Goal: Find specific page/section: Find specific page/section

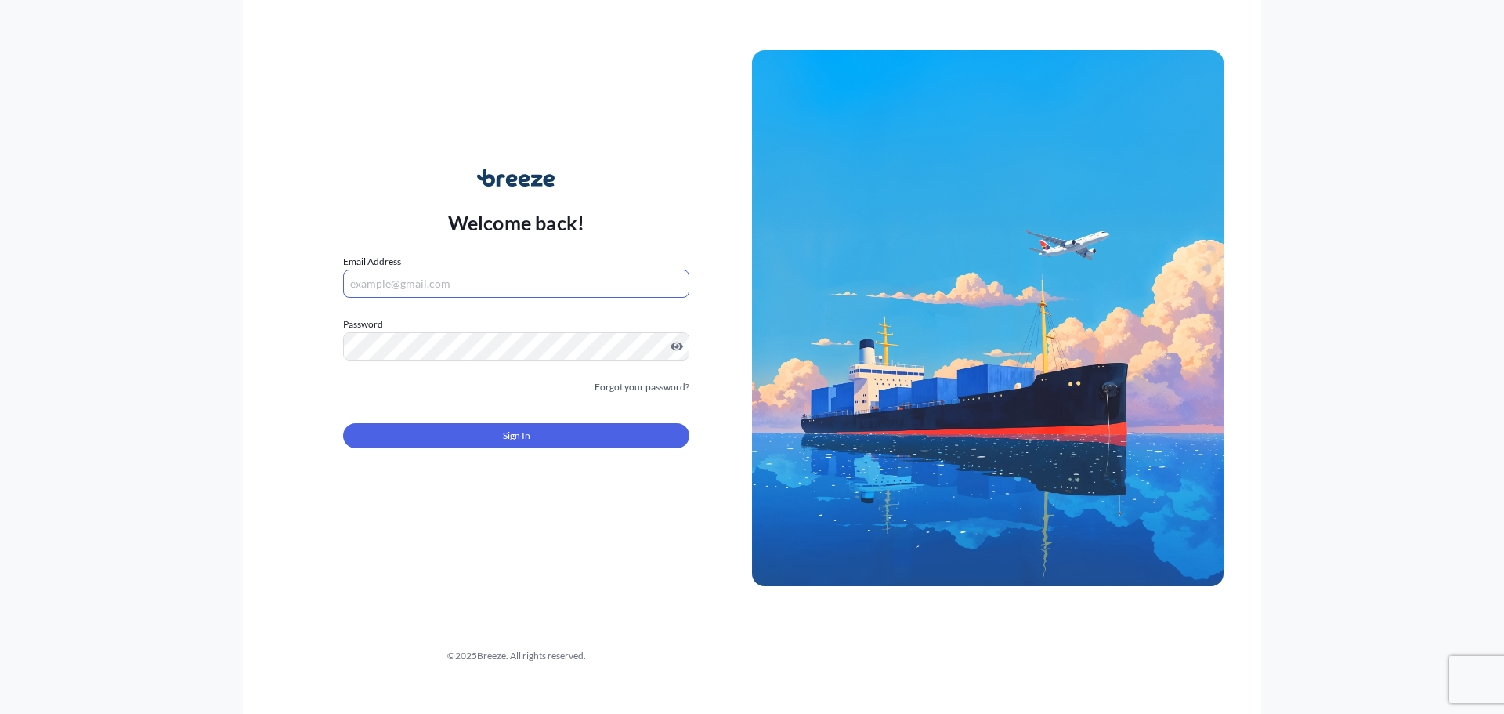
click at [486, 291] on input "Email Address" at bounding box center [516, 283] width 346 height 28
type input "[EMAIL_ADDRESS][DOMAIN_NAME]"
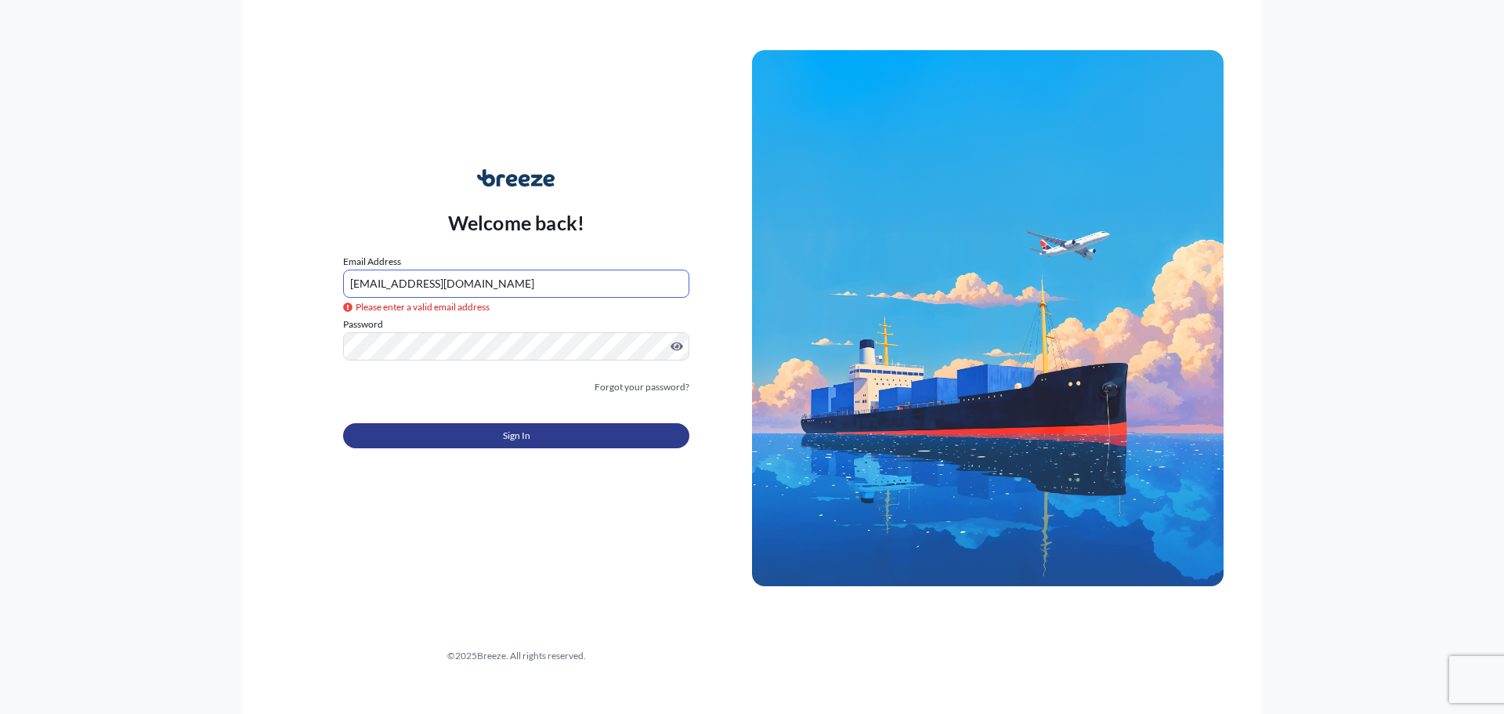
click at [587, 435] on button "Sign In" at bounding box center [516, 435] width 346 height 25
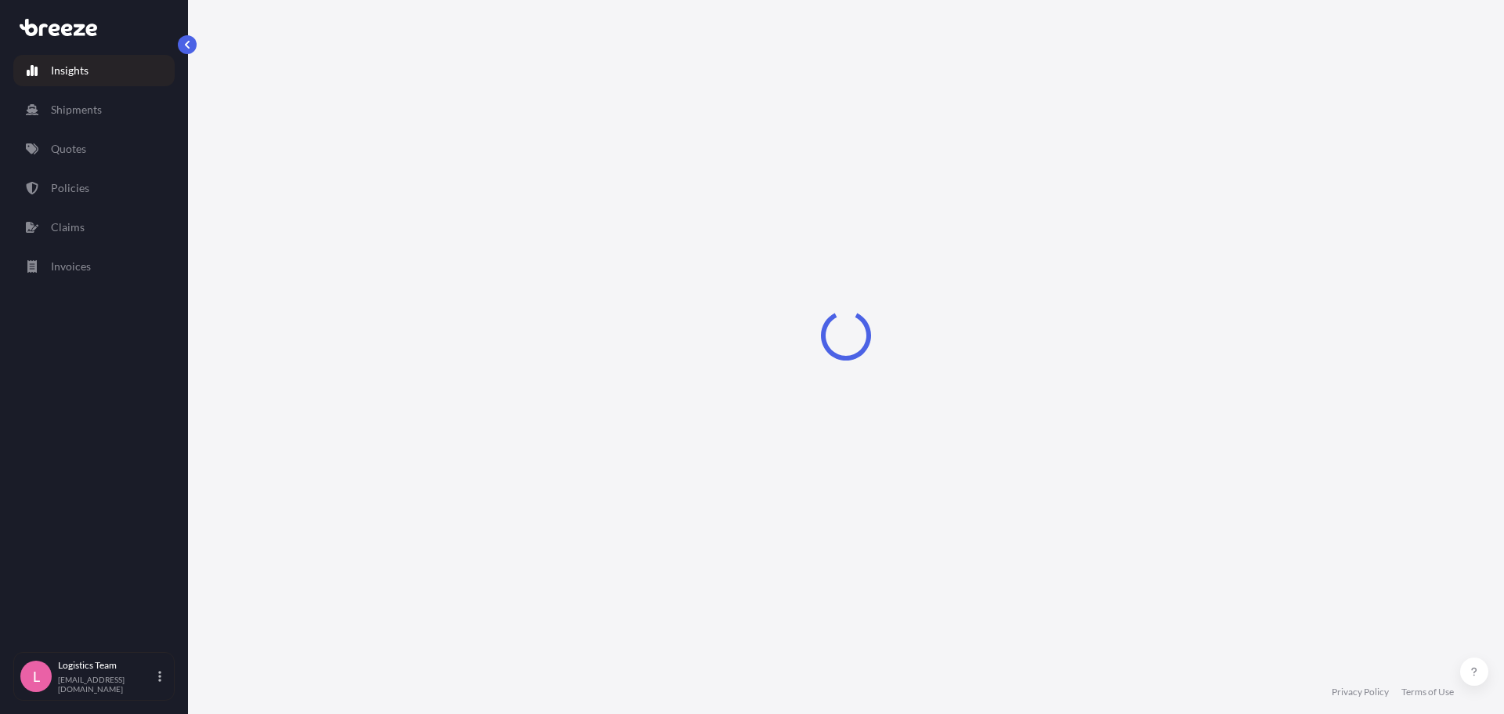
select select "2025"
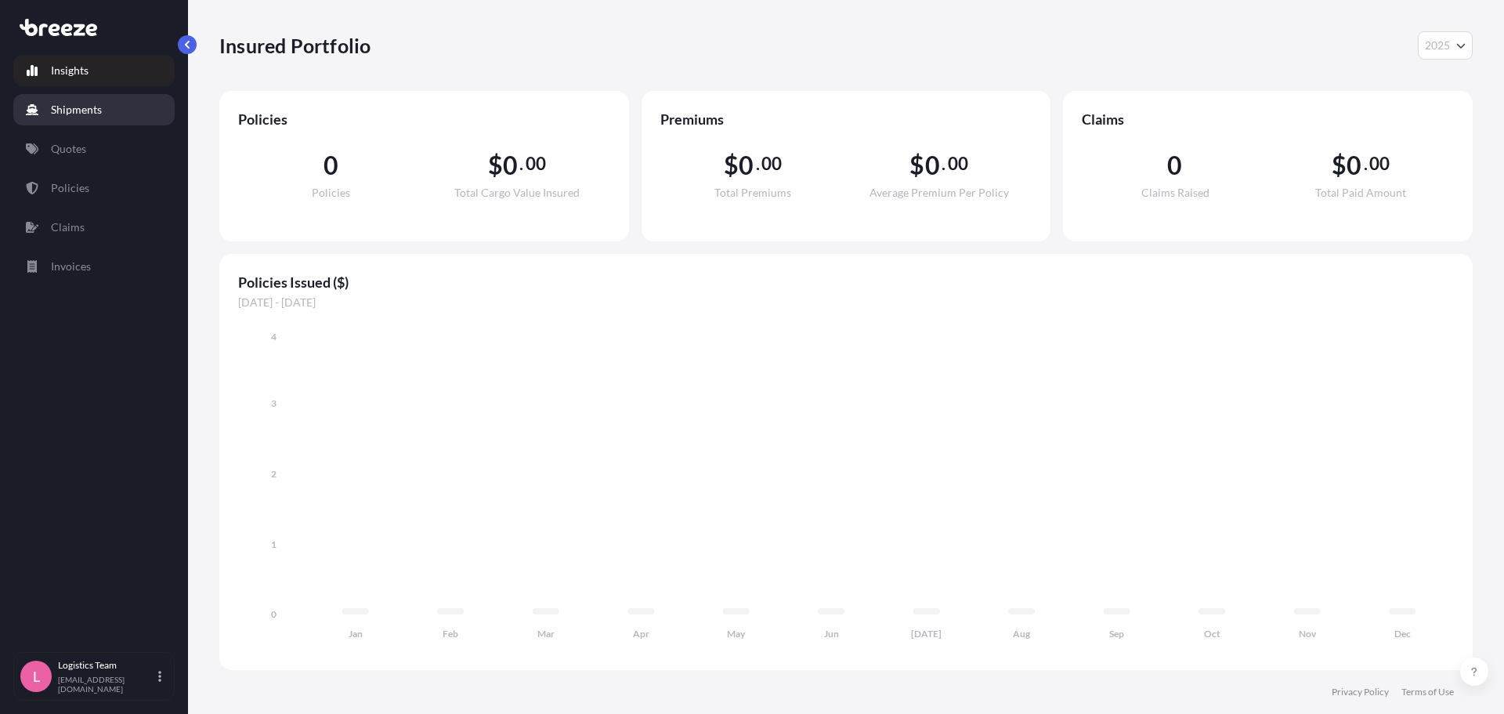
click at [103, 107] on link "Shipments" at bounding box center [93, 109] width 161 height 31
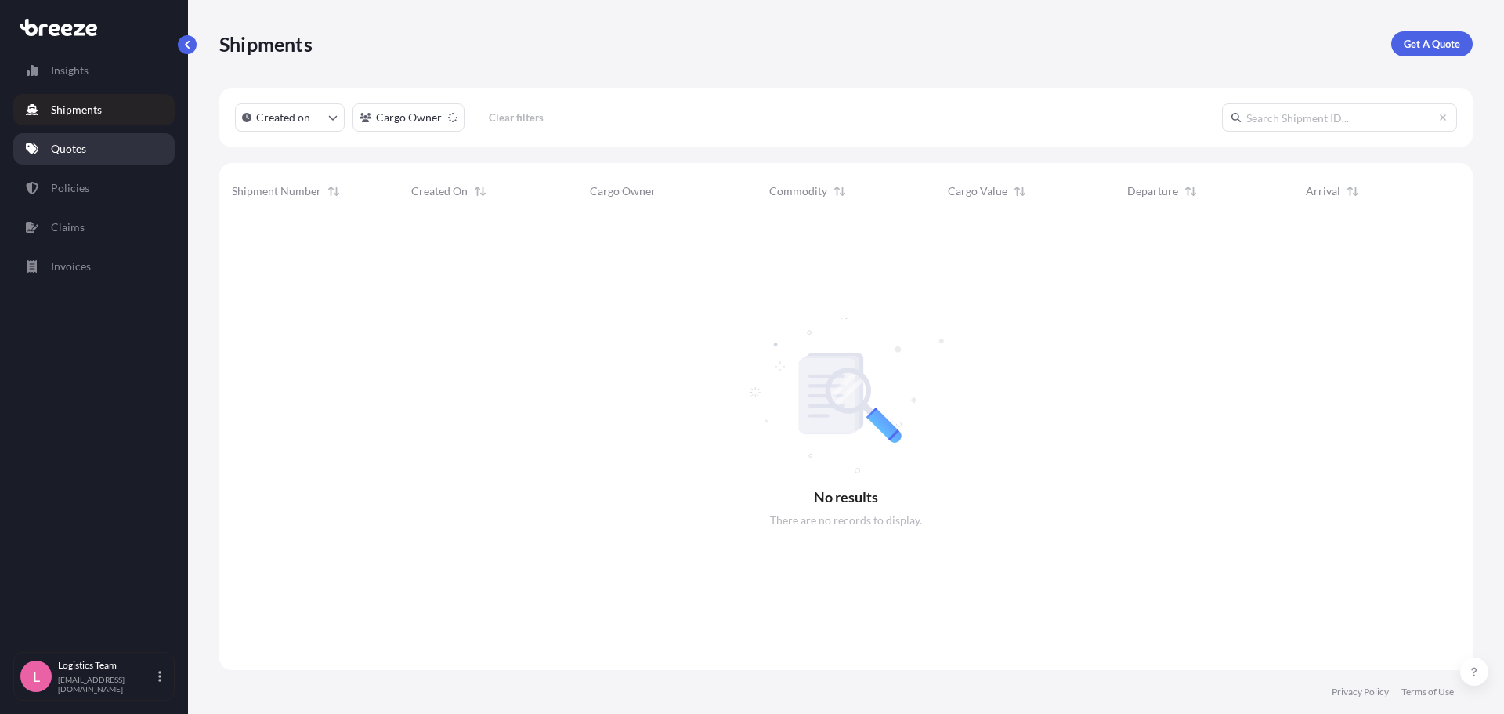
scroll to position [495, 1241]
click at [105, 153] on link "Quotes" at bounding box center [93, 148] width 161 height 31
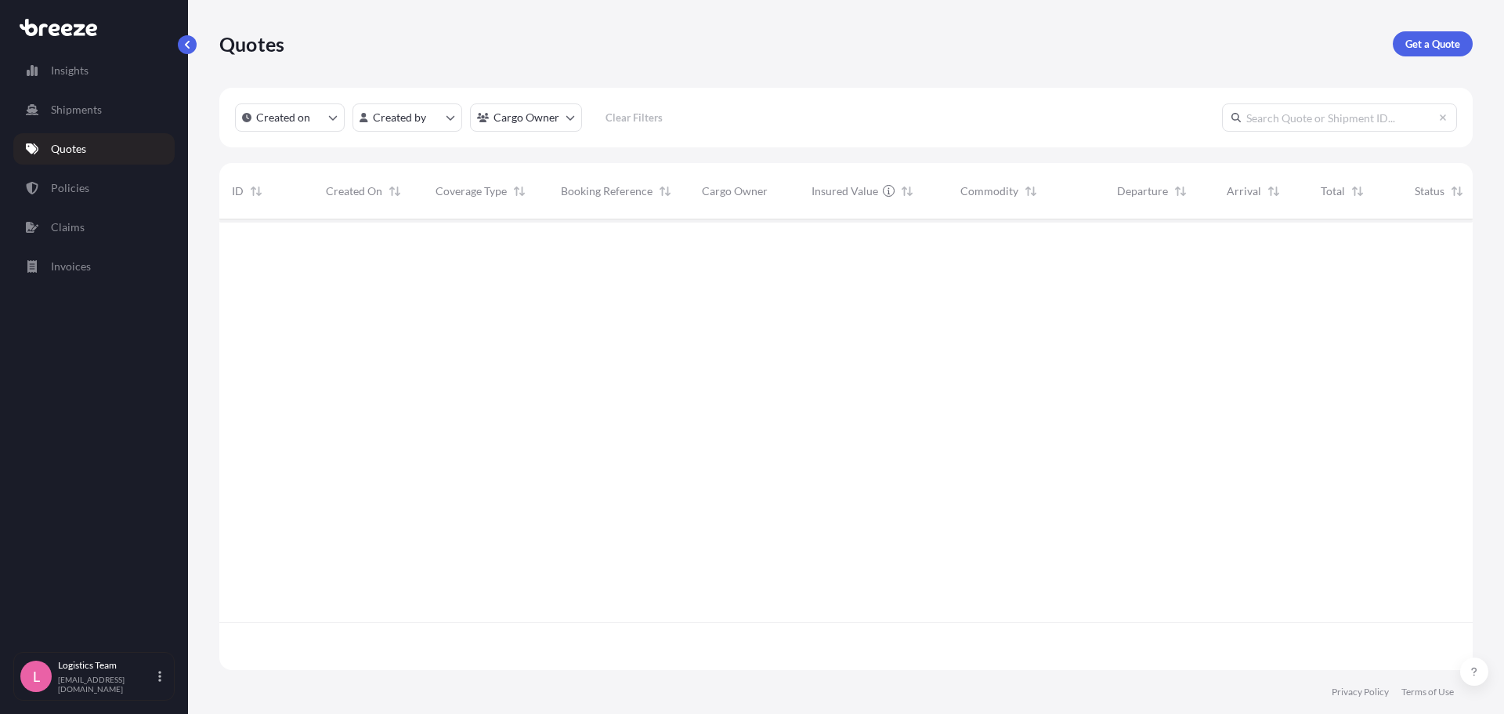
scroll to position [495, 1241]
